Goal: Check status: Check status

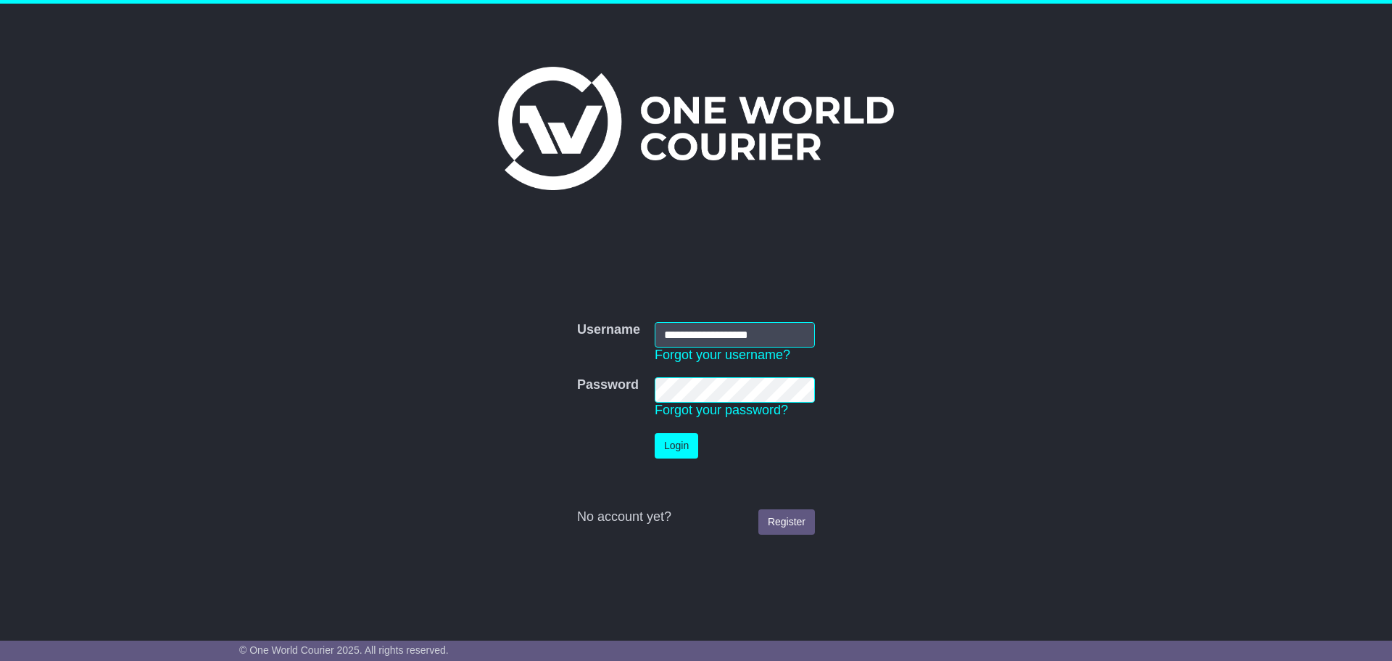
click at [674, 443] on button "Login" at bounding box center [677, 445] width 44 height 25
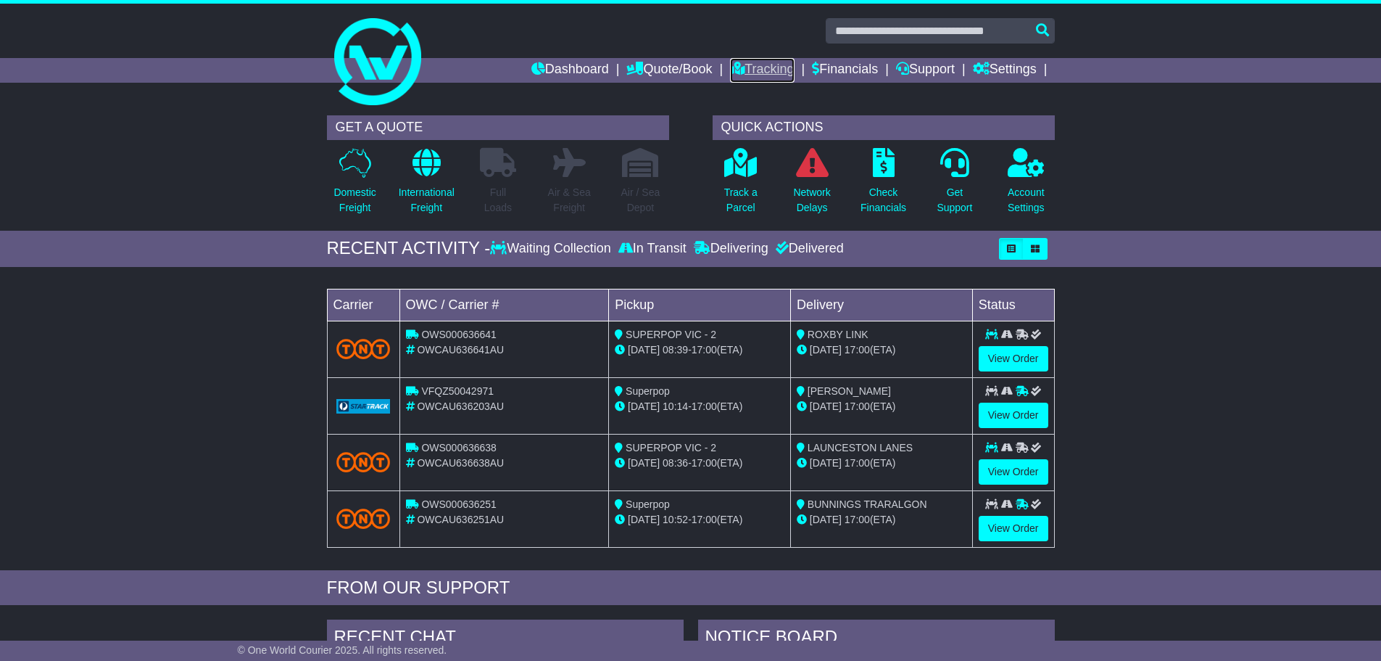
click at [736, 75] on link "Tracking" at bounding box center [762, 70] width 64 height 25
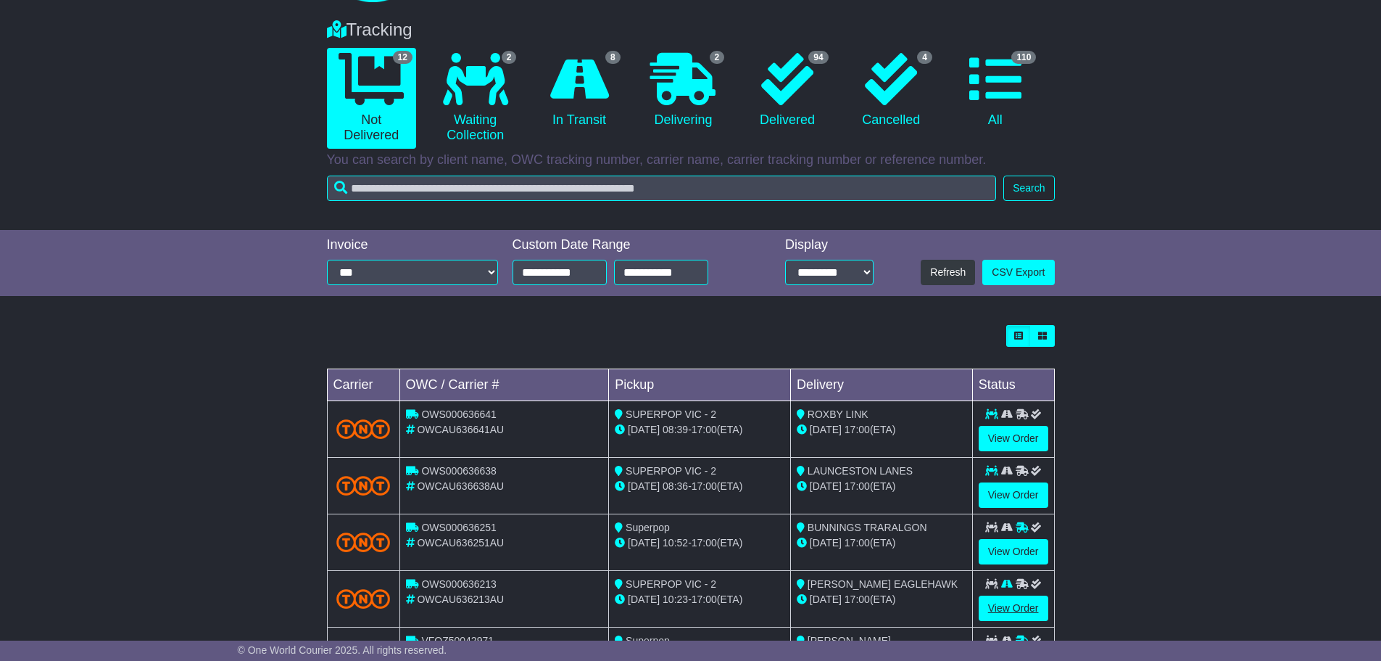
scroll to position [290, 0]
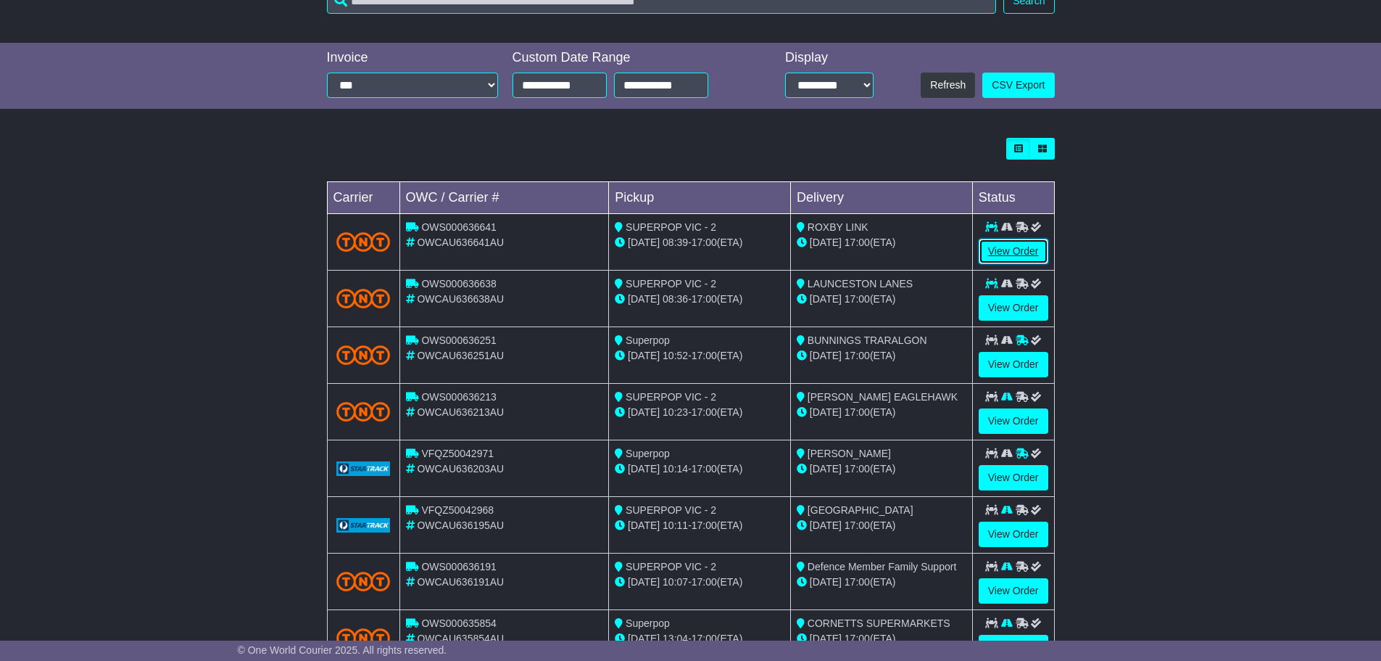
click at [1025, 243] on link "View Order" at bounding box center [1014, 251] width 70 height 25
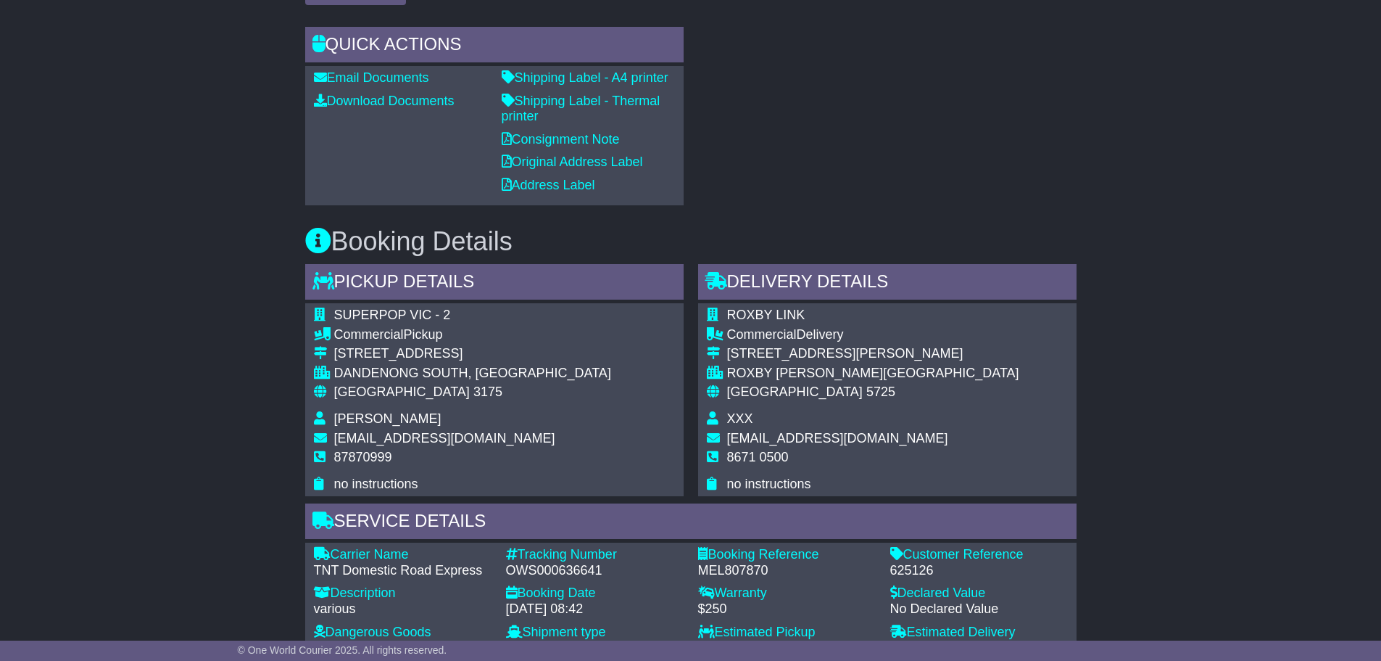
scroll to position [725, 0]
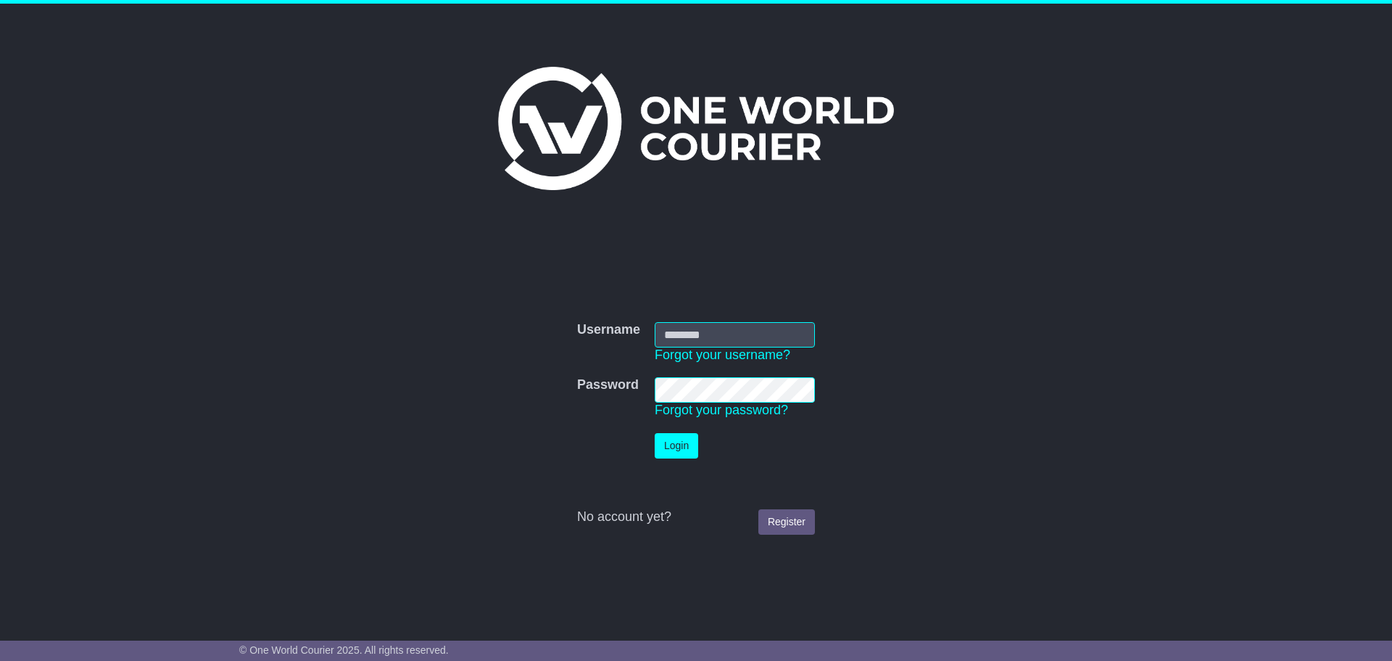
type input "**********"
click at [682, 453] on button "Login" at bounding box center [677, 445] width 44 height 25
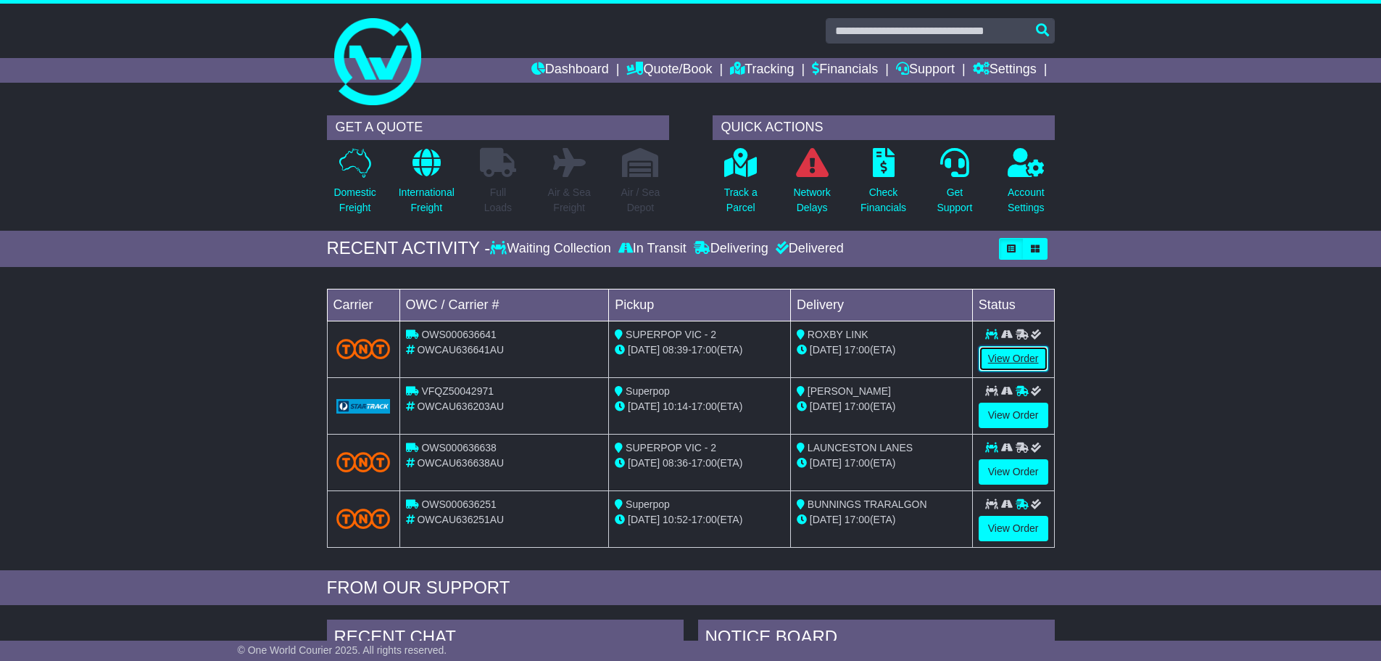
click at [1016, 365] on link "View Order" at bounding box center [1014, 358] width 70 height 25
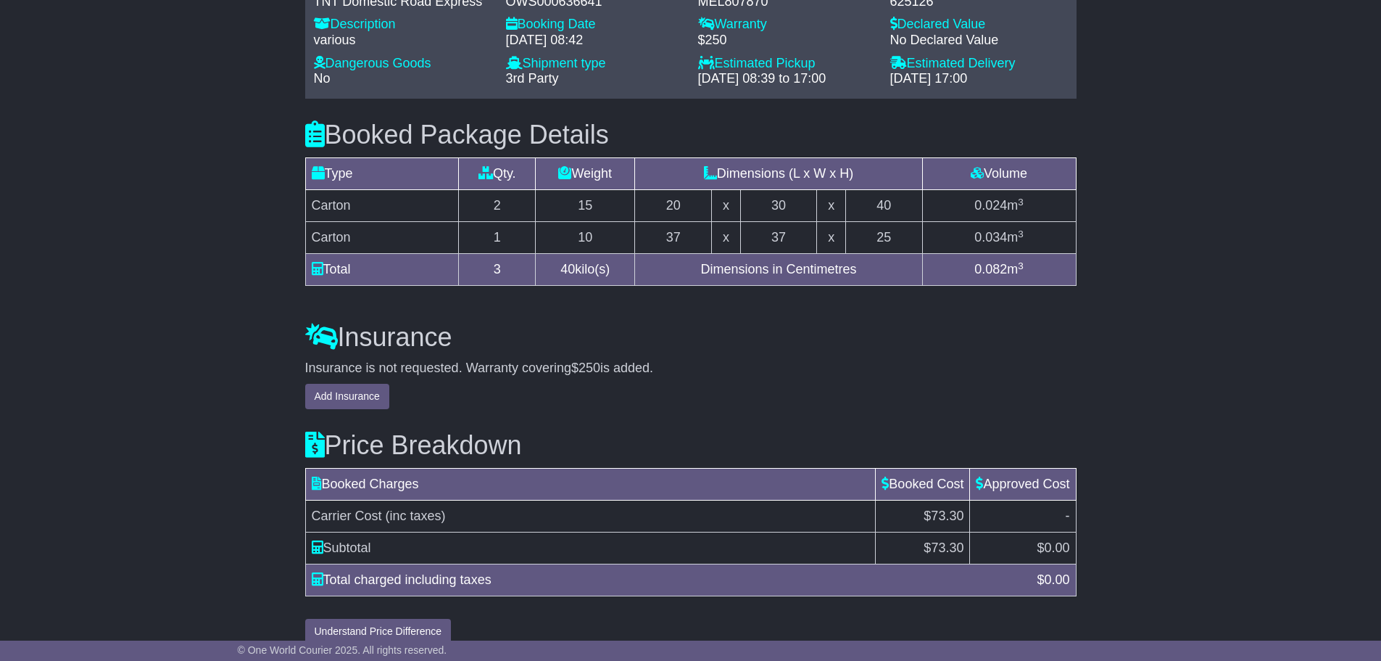
scroll to position [1300, 0]
